Goal: Check status

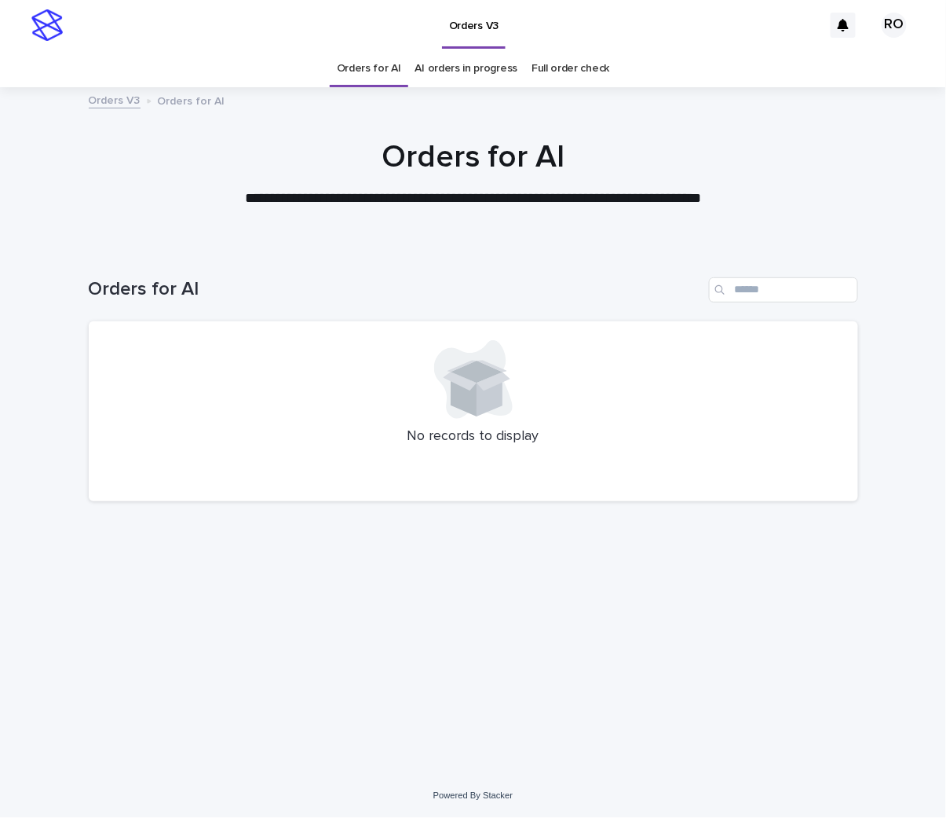
click at [458, 75] on link "AI orders in progress" at bounding box center [466, 68] width 103 height 37
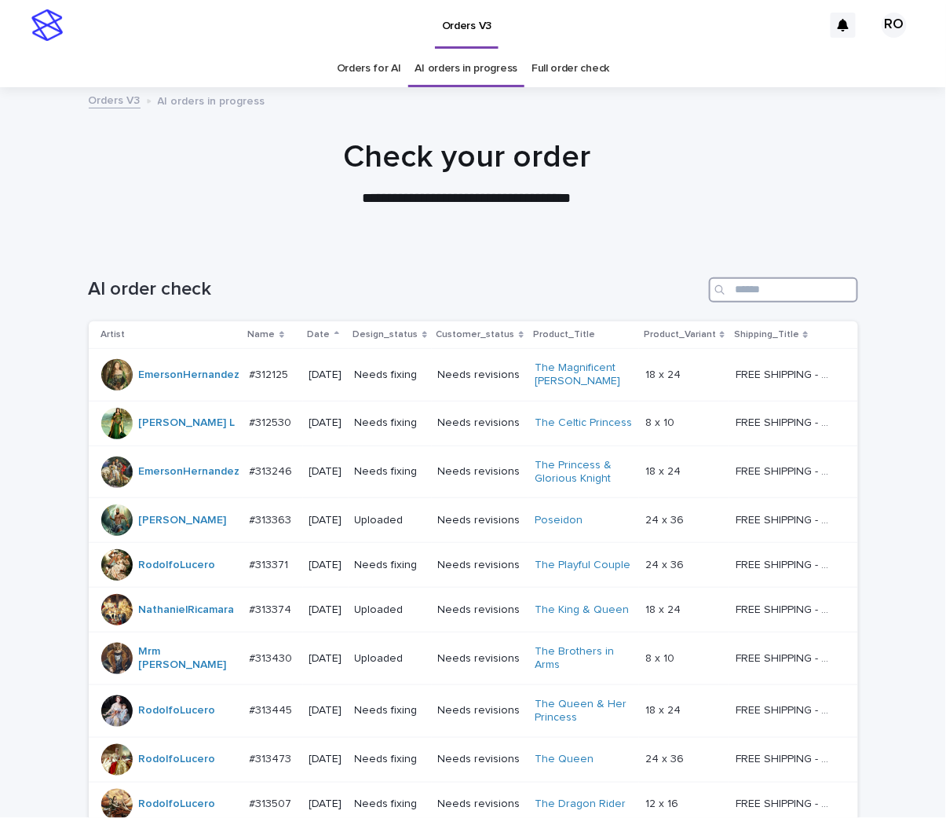
click at [786, 292] on input "Search" at bounding box center [783, 289] width 149 height 25
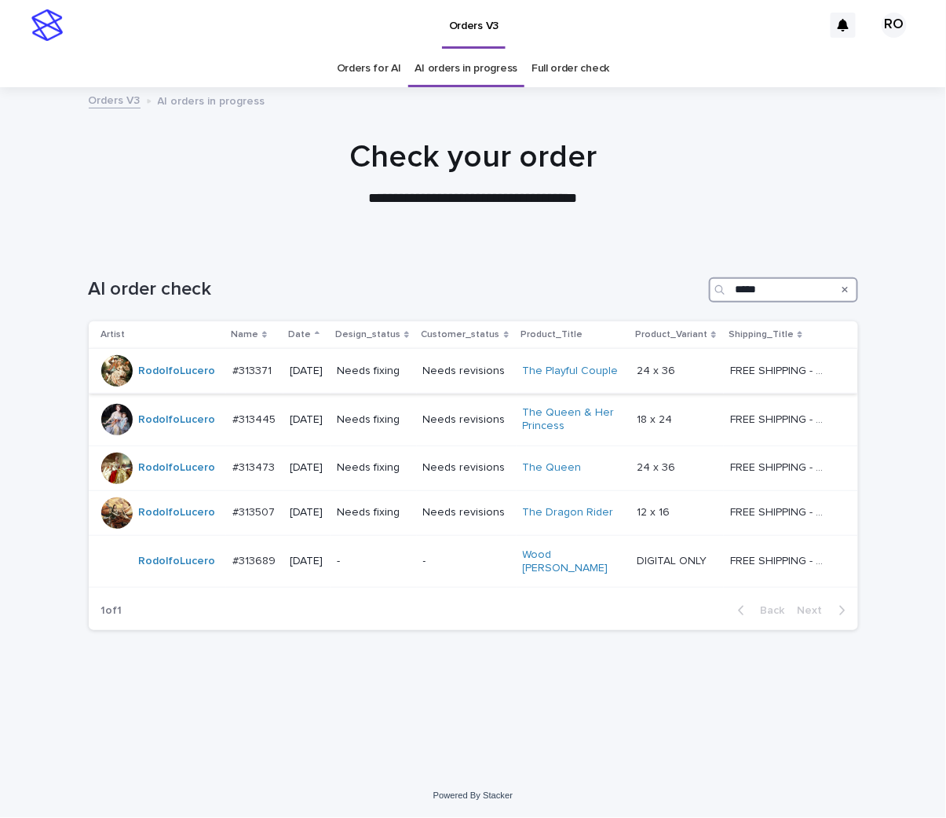
type input "*****"
click at [437, 386] on td "Needs revisions" at bounding box center [467, 371] width 100 height 45
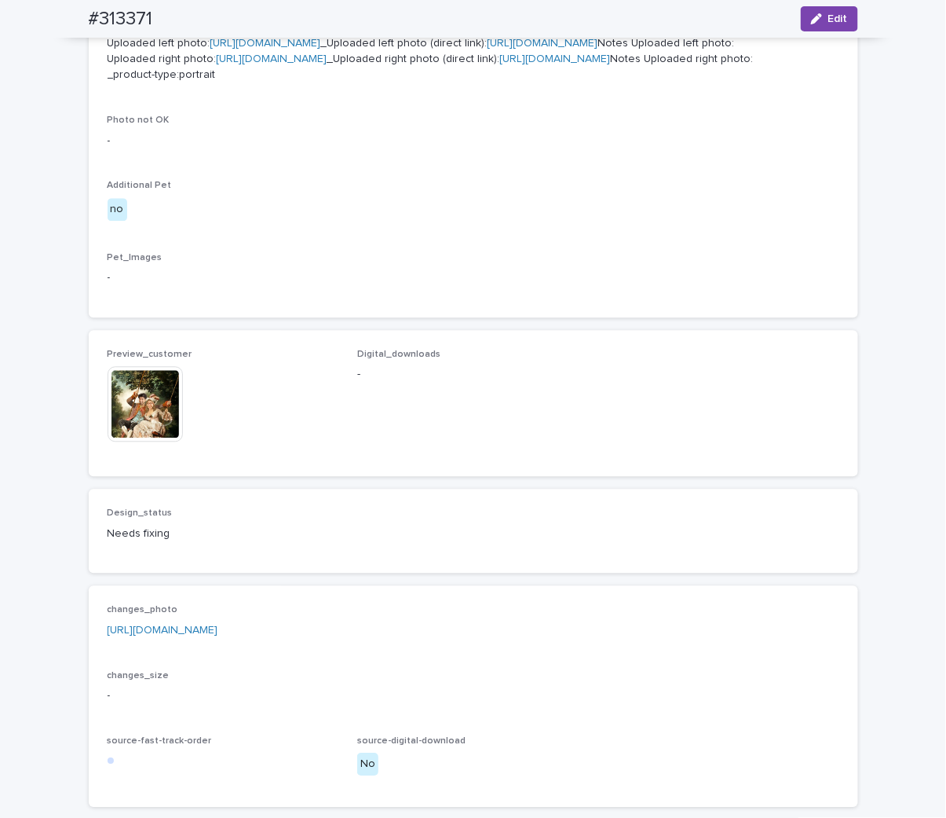
scroll to position [960, 0]
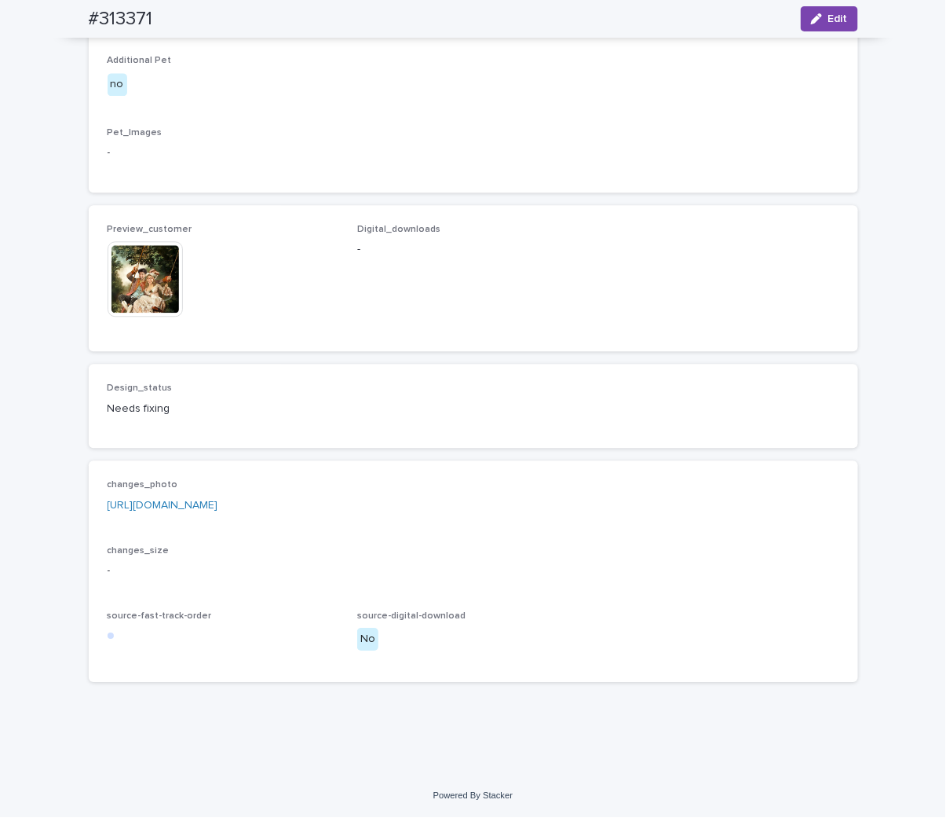
click at [218, 511] on link "[URL][DOMAIN_NAME]" at bounding box center [163, 505] width 111 height 11
click at [159, 317] on img at bounding box center [145, 278] width 75 height 75
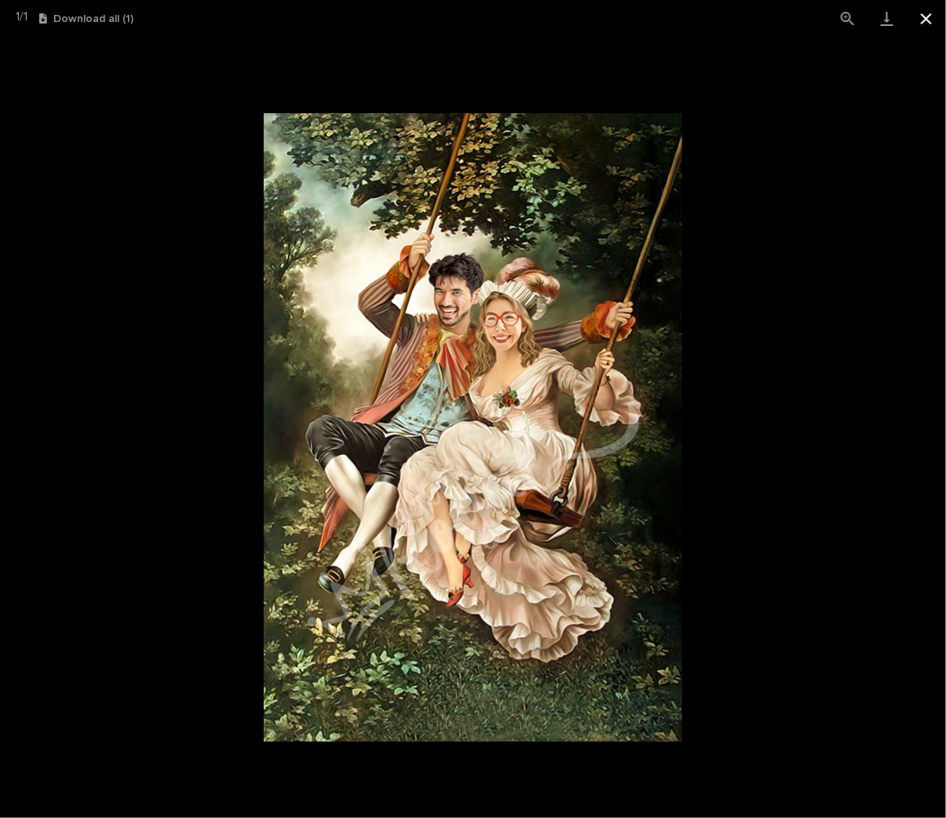
click at [927, 16] on button "Close gallery" at bounding box center [926, 18] width 39 height 37
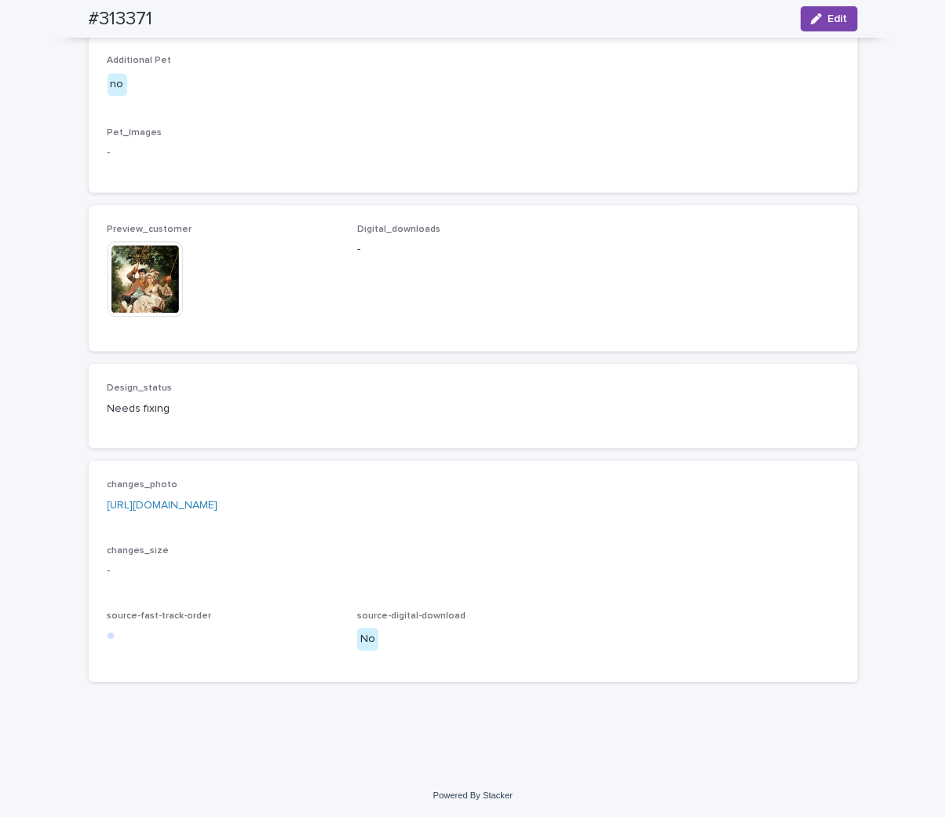
click at [218, 511] on link "[URL][DOMAIN_NAME]" at bounding box center [163, 505] width 111 height 11
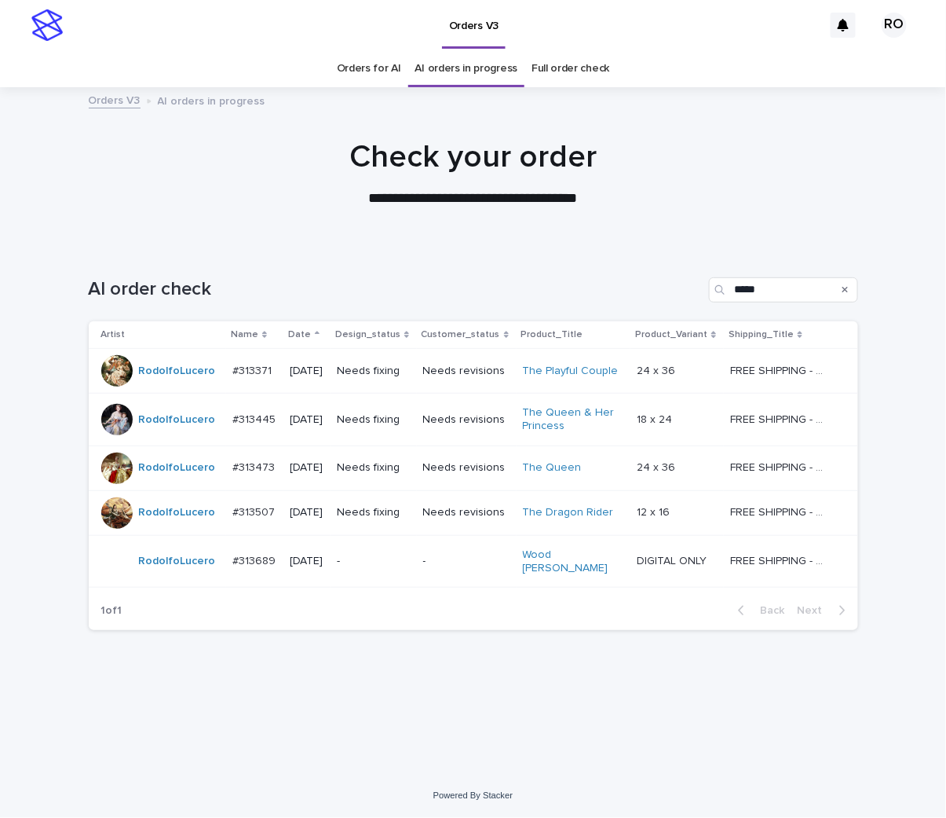
click at [464, 432] on div "Needs revisions" at bounding box center [466, 420] width 87 height 26
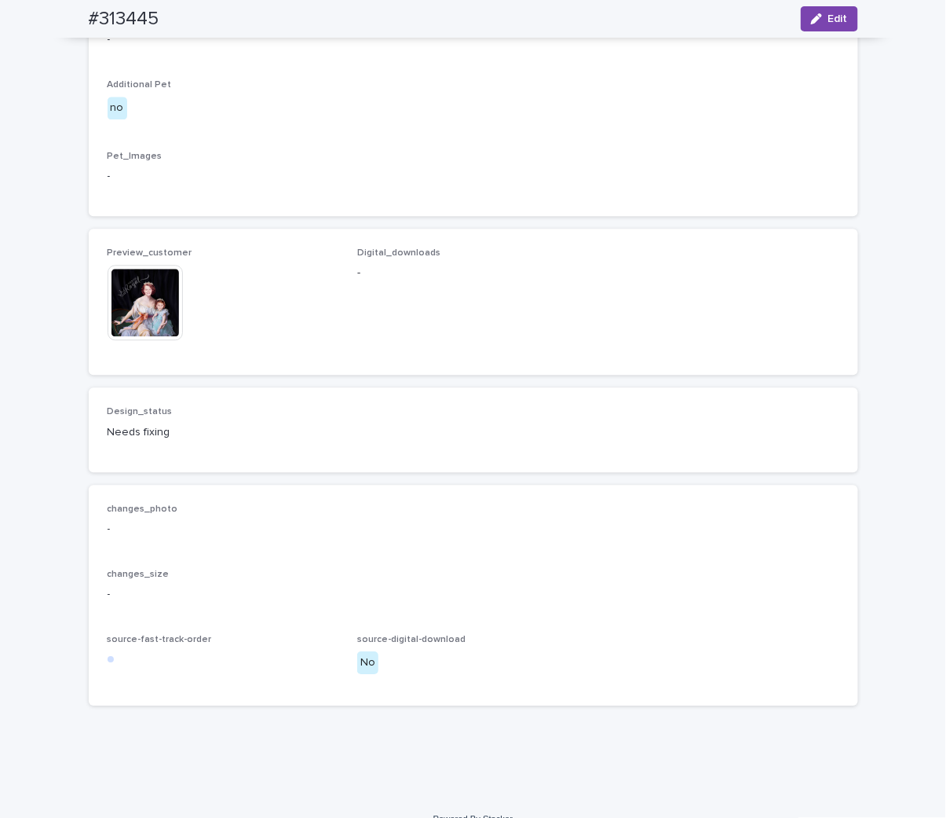
scroll to position [1047, 0]
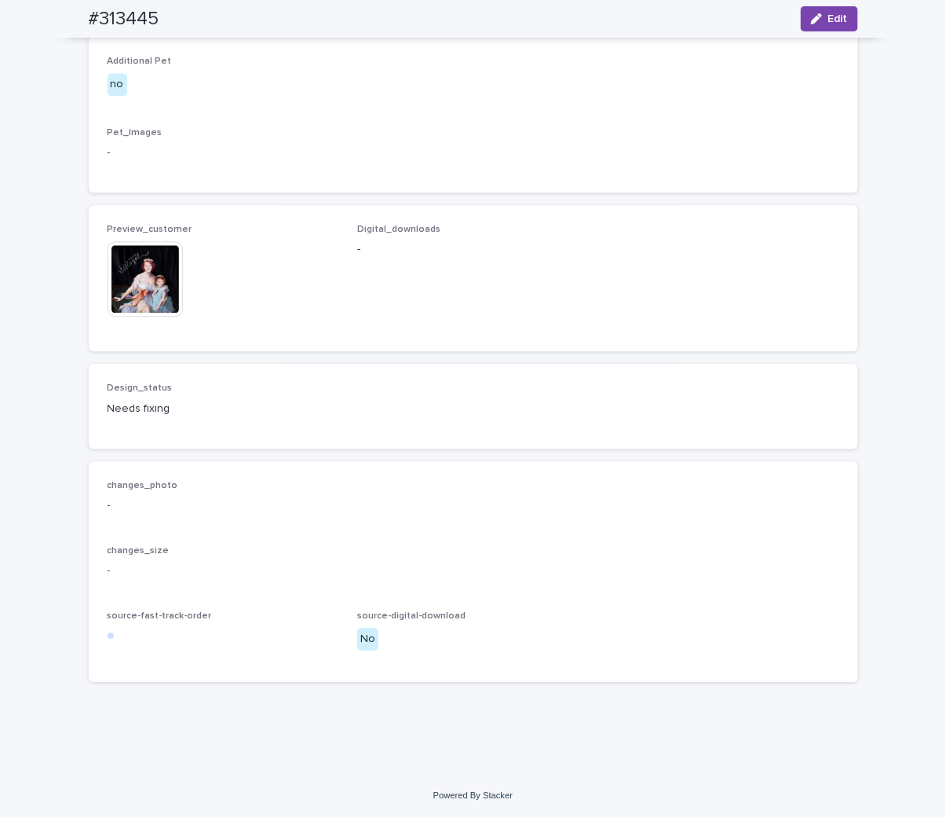
click at [134, 317] on img at bounding box center [145, 278] width 75 height 75
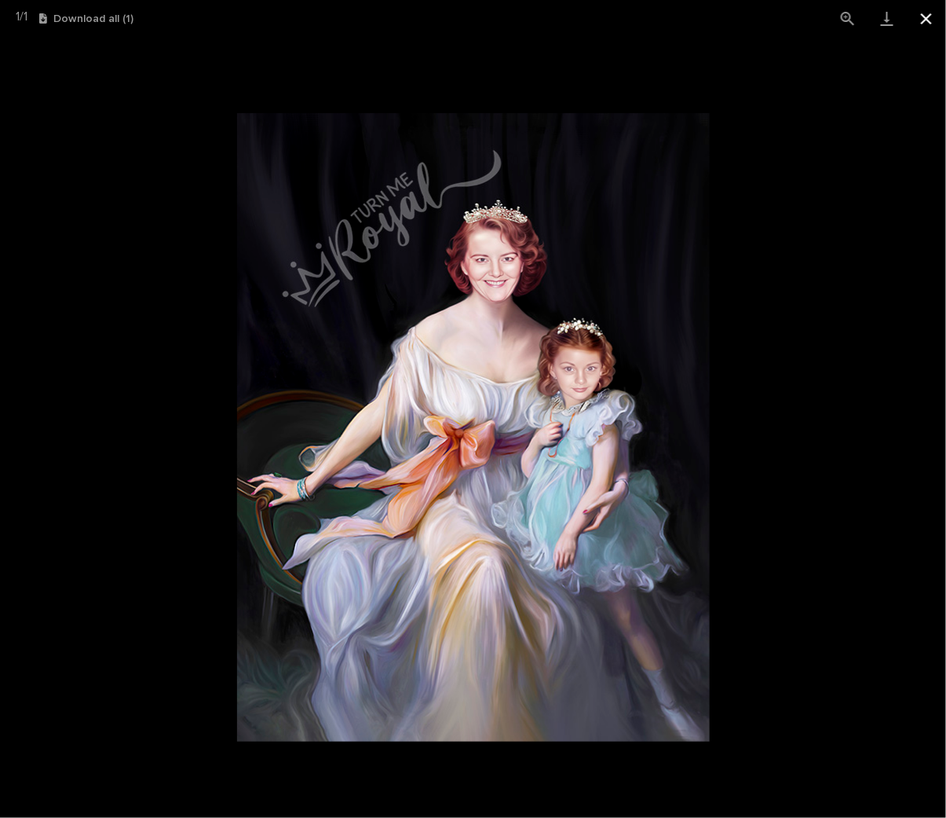
click at [925, 24] on button "Close gallery" at bounding box center [926, 18] width 39 height 37
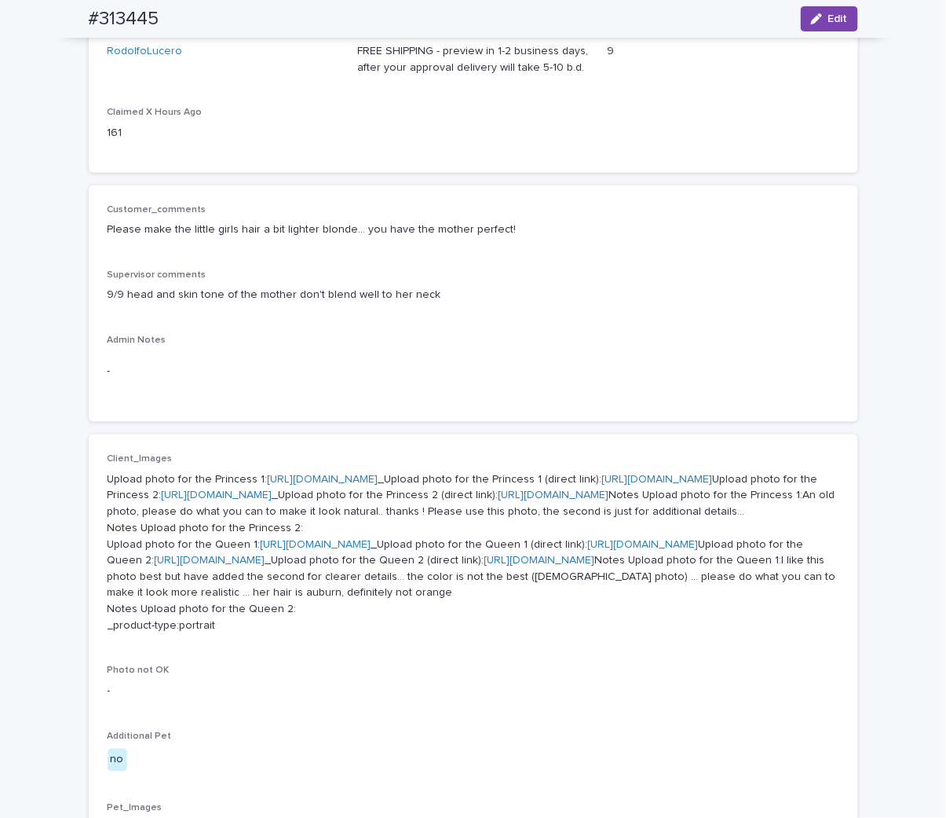
scroll to position [262, 0]
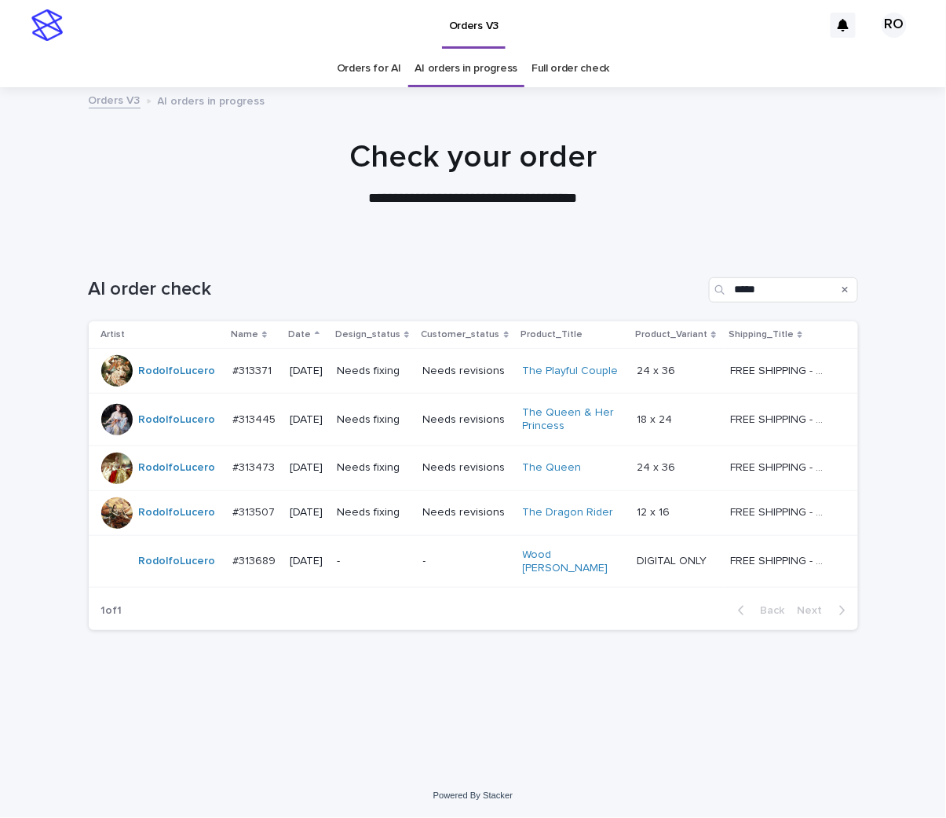
click at [437, 471] on p "Needs revisions" at bounding box center [466, 467] width 87 height 13
click at [448, 480] on div "Needs revisions" at bounding box center [466, 468] width 87 height 26
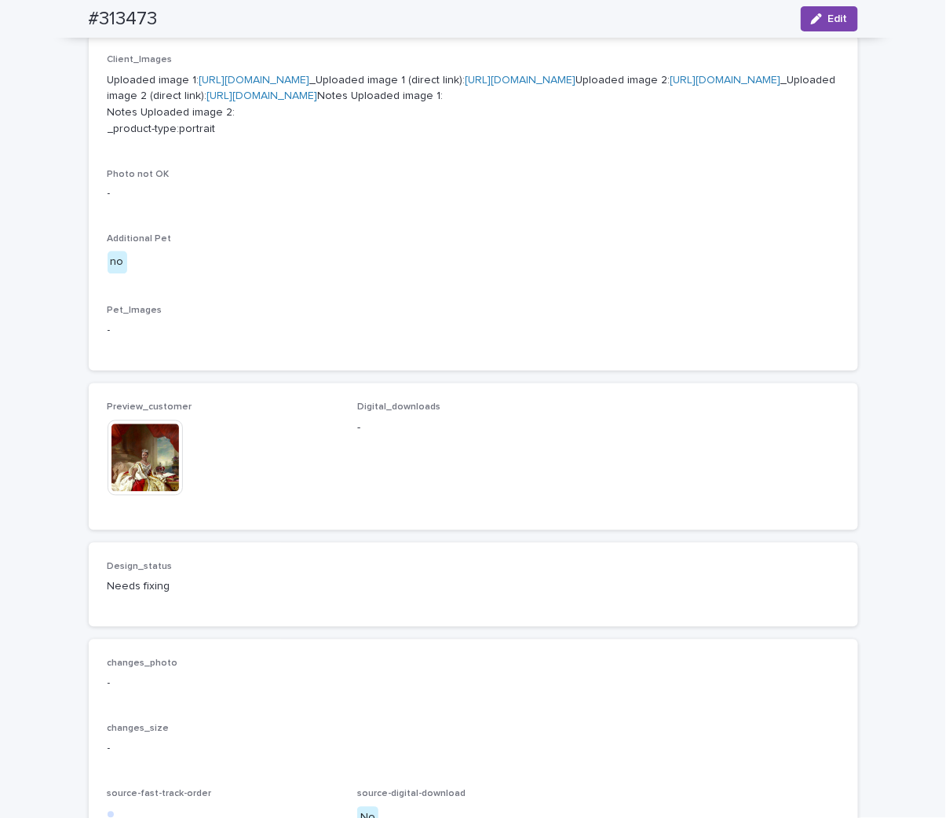
scroll to position [923, 0]
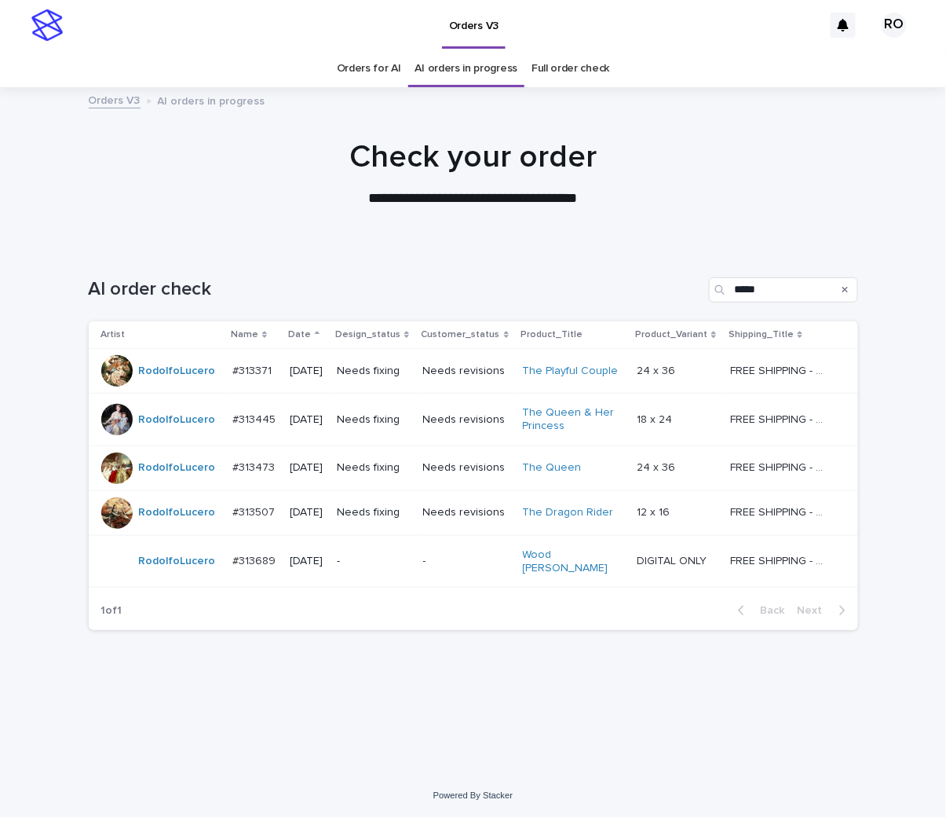
click at [417, 521] on td "Needs fixing" at bounding box center [374, 512] width 86 height 45
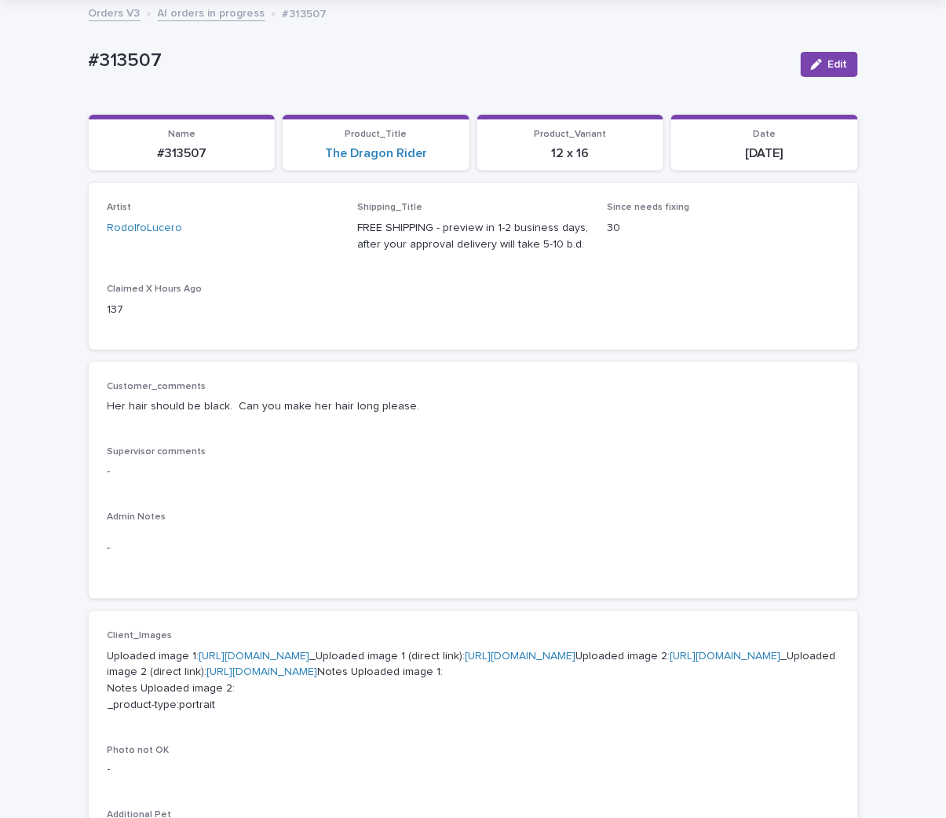
scroll to position [610, 0]
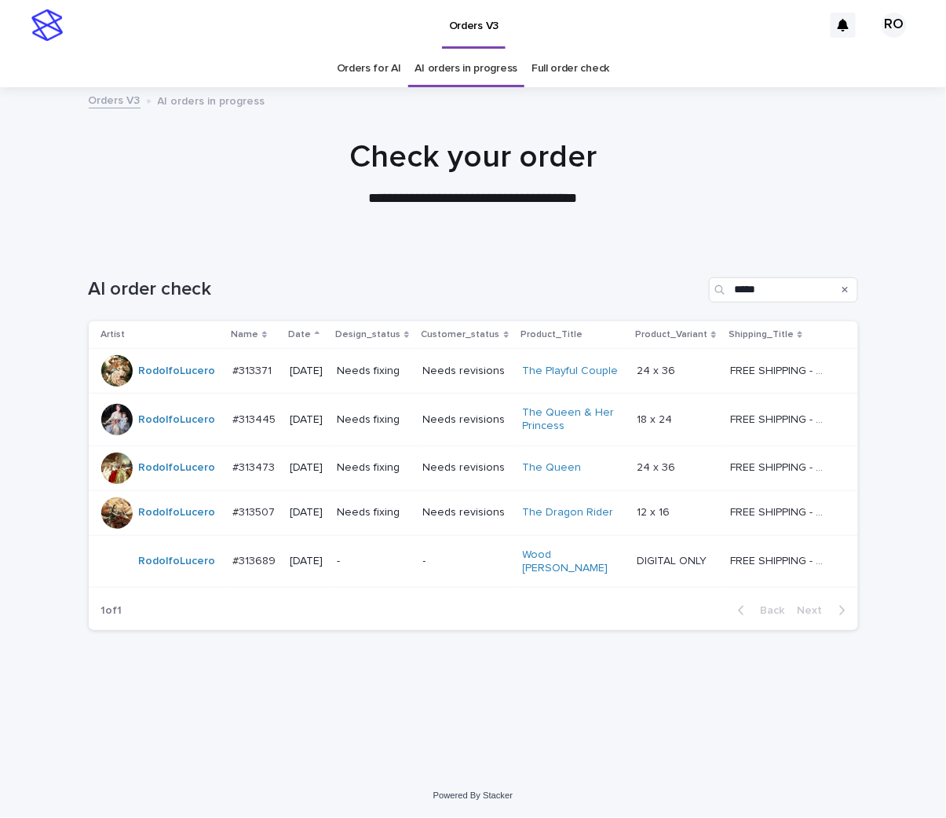
click at [463, 559] on p "-" at bounding box center [466, 561] width 87 height 13
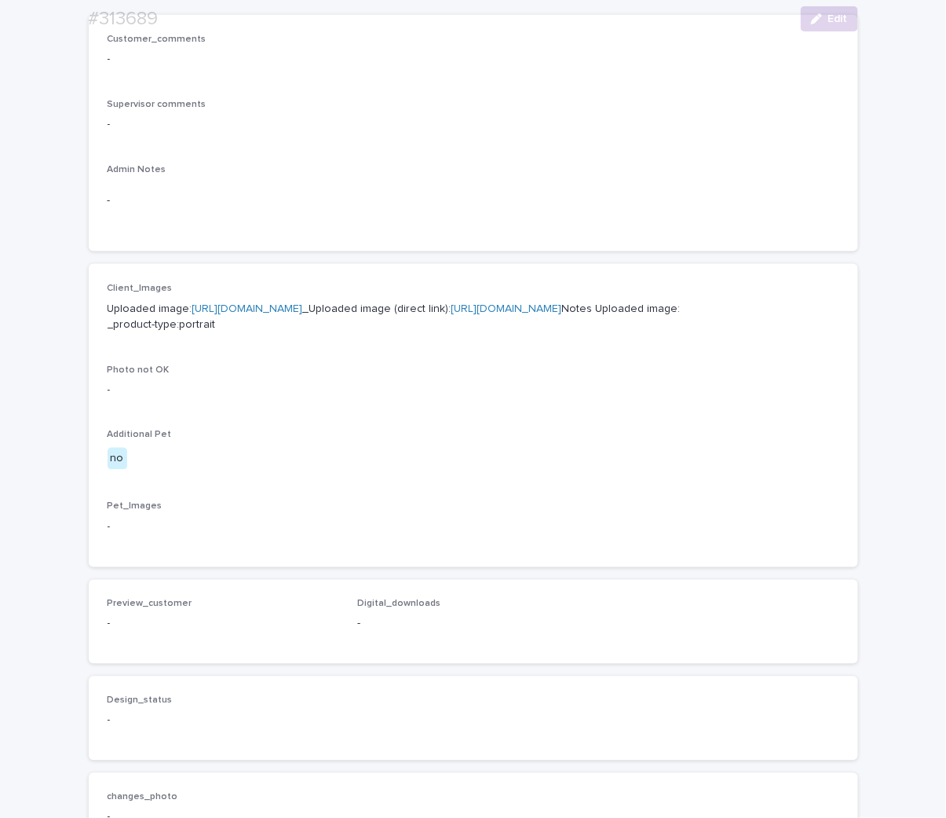
scroll to position [436, 0]
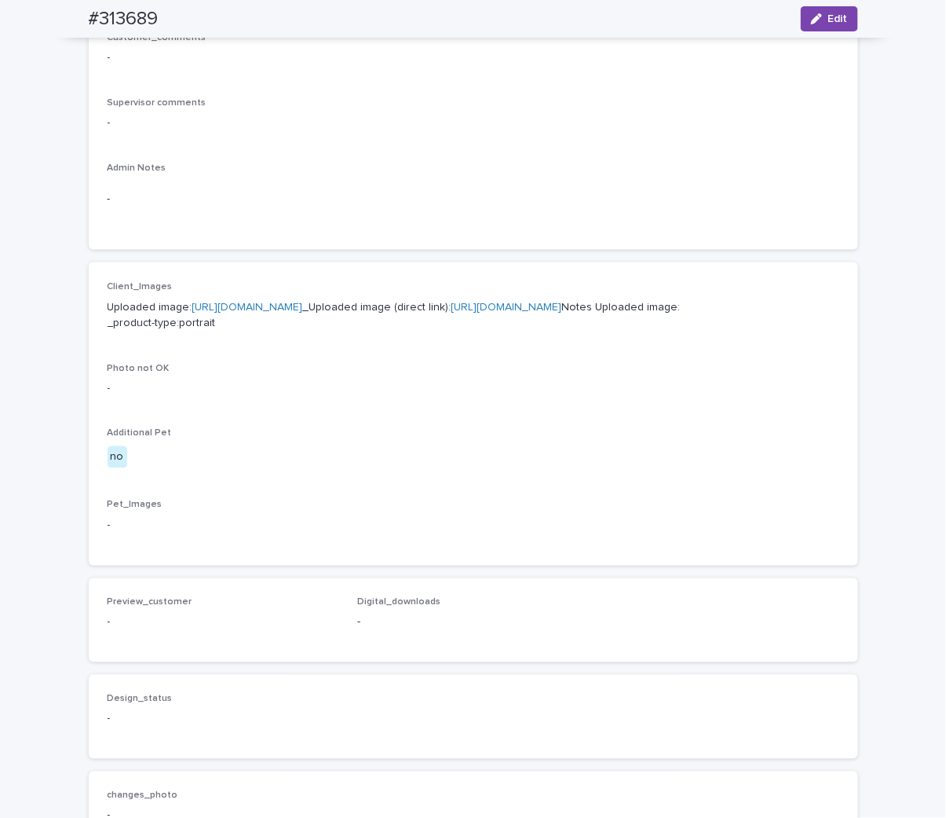
click at [303, 305] on link "[URL][DOMAIN_NAME]" at bounding box center [247, 307] width 111 height 11
